Goal: Task Accomplishment & Management: Use online tool/utility

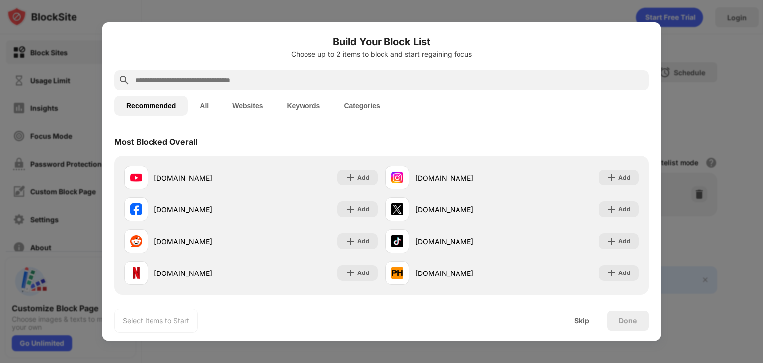
click at [280, 76] on input "text" at bounding box center [389, 80] width 511 height 12
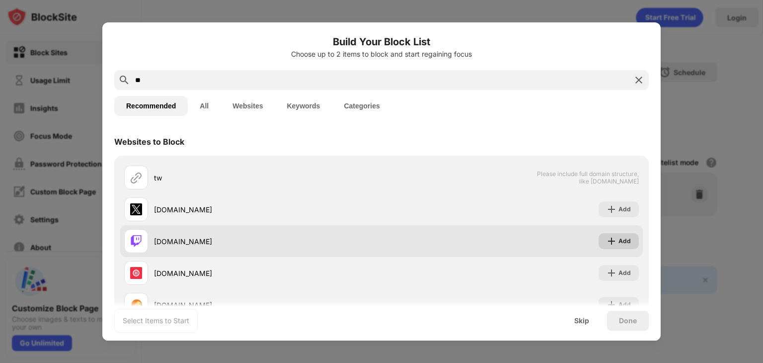
type input "**"
click at [606, 243] on img at bounding box center [611, 241] width 10 height 10
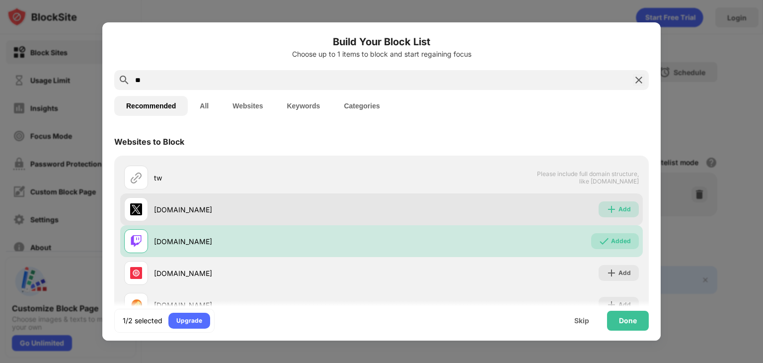
click at [621, 207] on div "Add" at bounding box center [624, 209] width 12 height 10
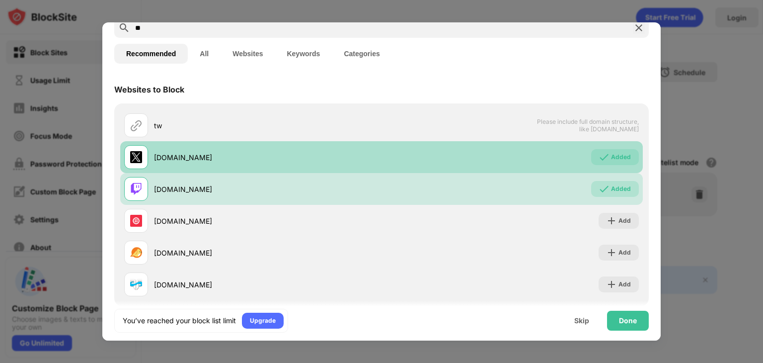
scroll to position [68, 0]
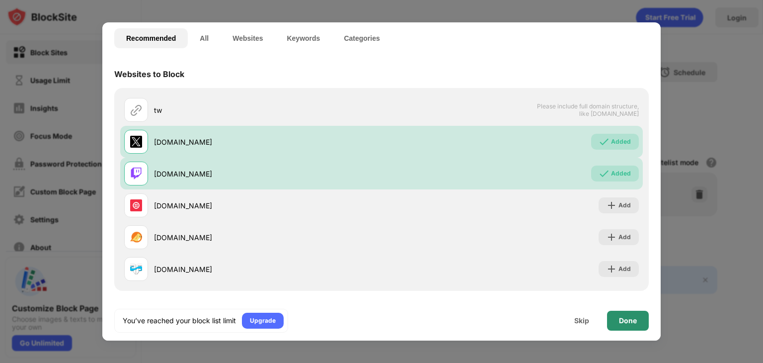
click at [624, 322] on div "Done" at bounding box center [628, 320] width 18 height 8
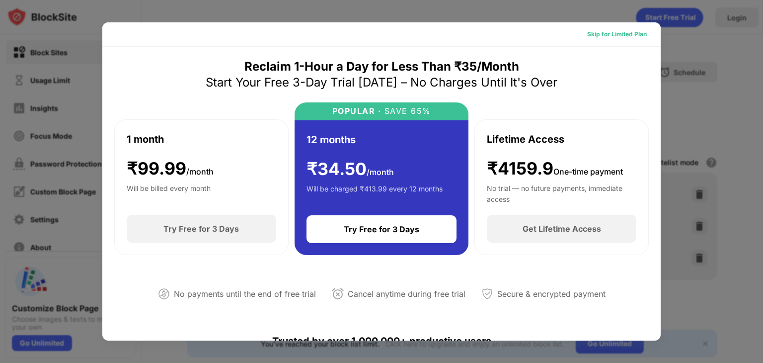
click at [619, 36] on div "Skip for Limited Plan" at bounding box center [617, 34] width 60 height 10
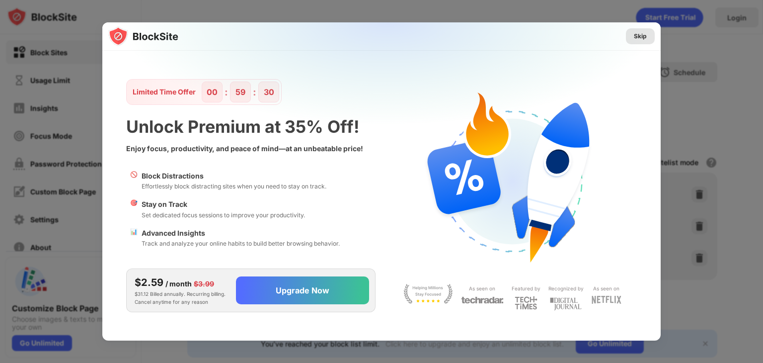
click at [640, 34] on div "Skip" at bounding box center [640, 36] width 13 height 10
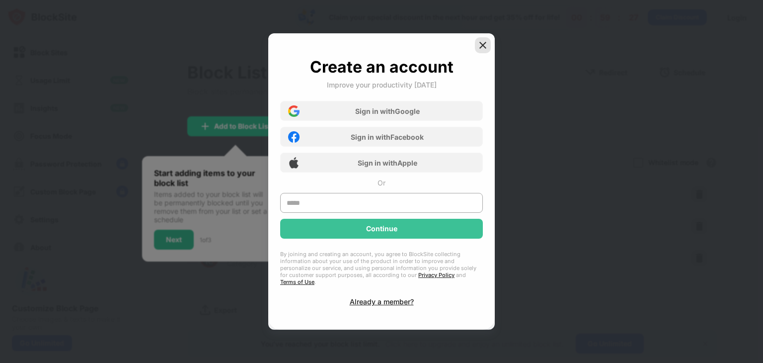
click at [482, 50] on img at bounding box center [483, 45] width 10 height 10
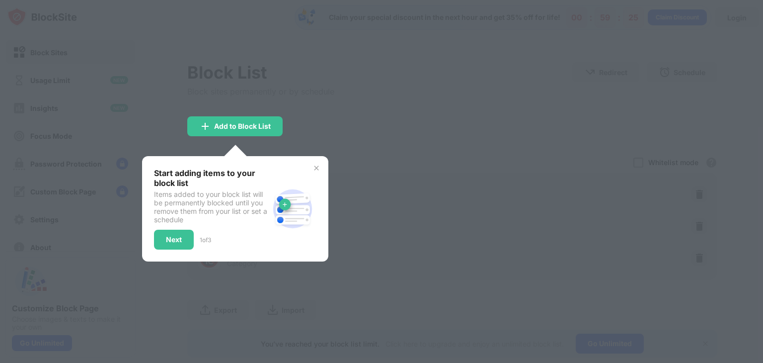
click at [318, 164] on img at bounding box center [316, 168] width 8 height 8
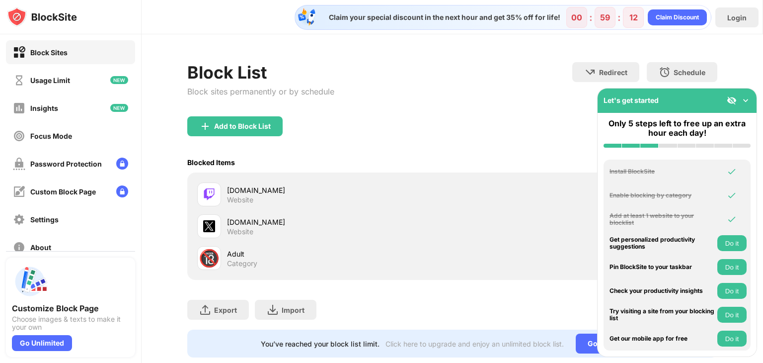
click at [745, 101] on img at bounding box center [745, 100] width 10 height 10
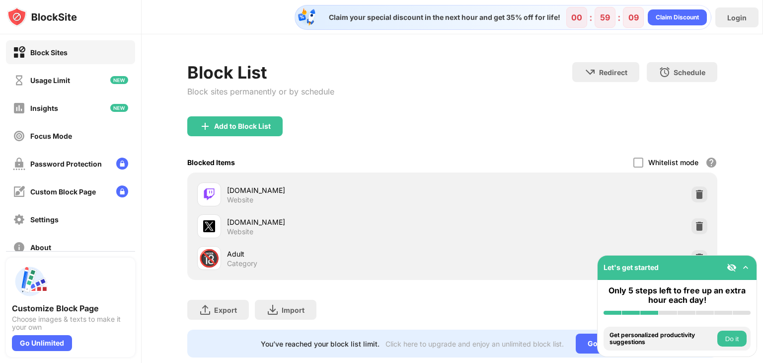
click at [741, 269] on img at bounding box center [745, 267] width 10 height 10
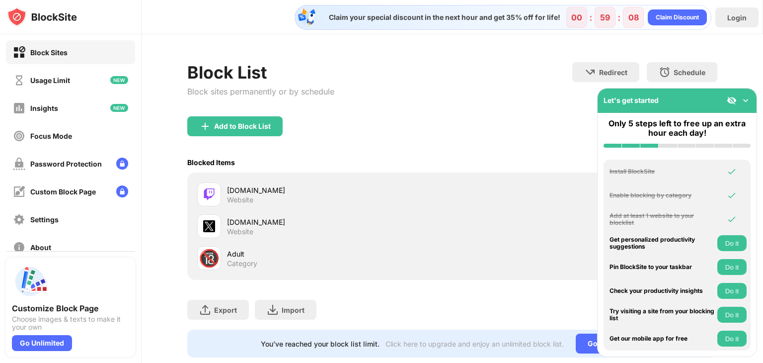
click at [743, 101] on img at bounding box center [745, 100] width 10 height 10
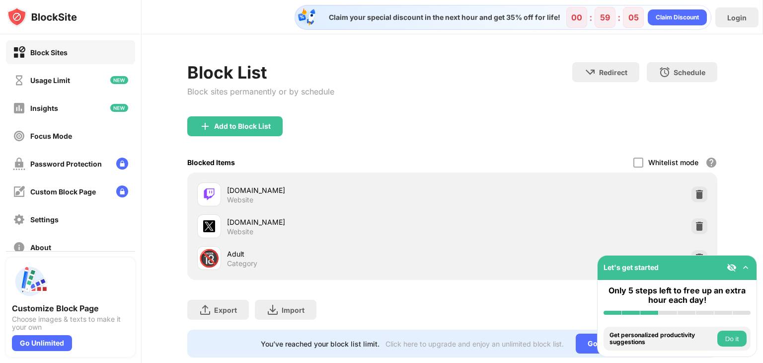
click at [366, 16] on div "Claim your special discount in the next hour and get 35% off for life!" at bounding box center [441, 17] width 237 height 9
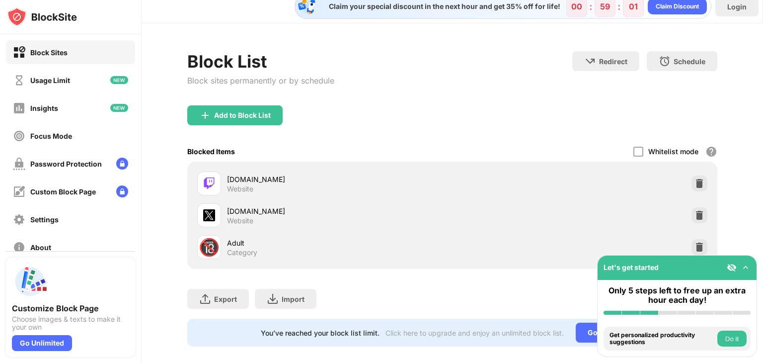
scroll to position [29, 0]
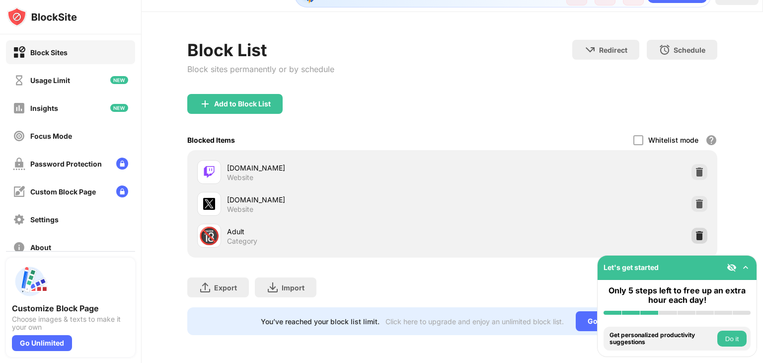
click at [694, 230] on img at bounding box center [699, 235] width 10 height 10
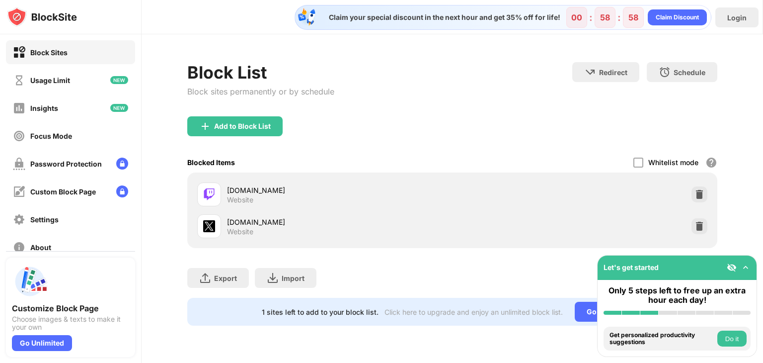
scroll to position [0, 0]
